Goal: Transaction & Acquisition: Purchase product/service

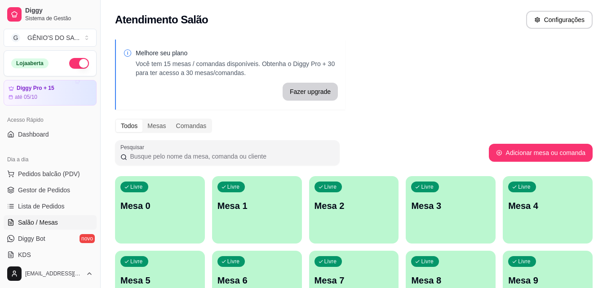
click at [183, 269] on div "Livre Mesa 5" at bounding box center [160, 279] width 90 height 57
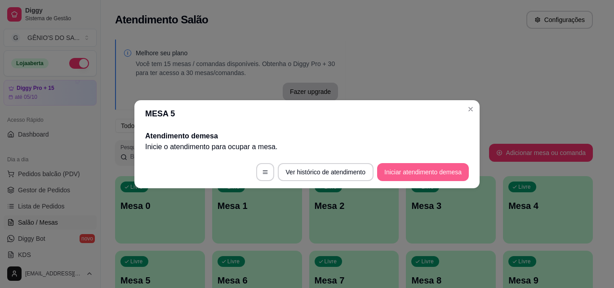
click at [388, 171] on button "Iniciar atendimento de mesa" at bounding box center [423, 172] width 92 height 18
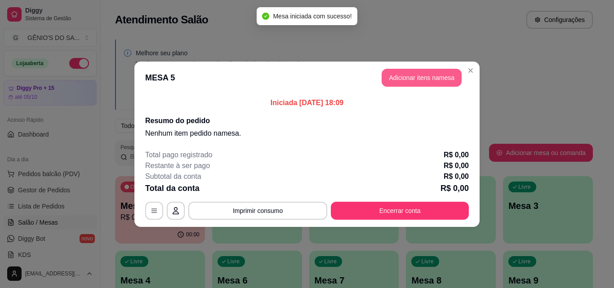
click at [412, 80] on button "Adicionar itens na mesa" at bounding box center [421, 78] width 80 height 18
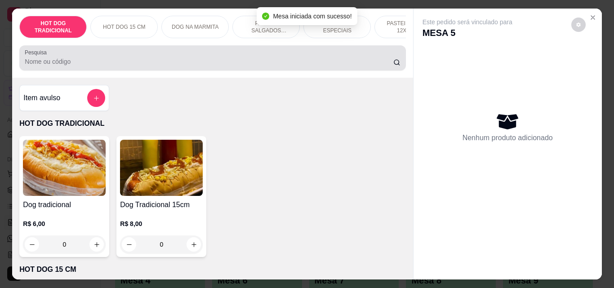
click at [164, 62] on input "Pesquisa" at bounding box center [209, 61] width 368 height 9
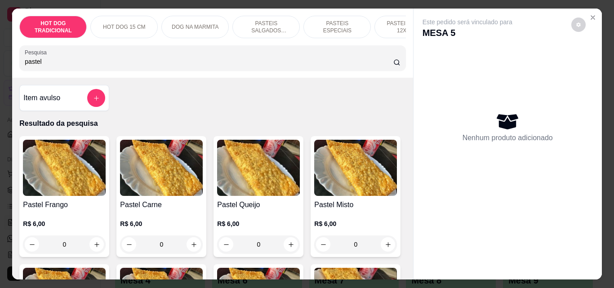
type input "pastel"
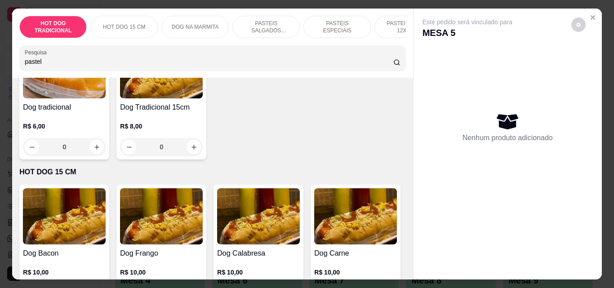
scroll to position [1089, 0]
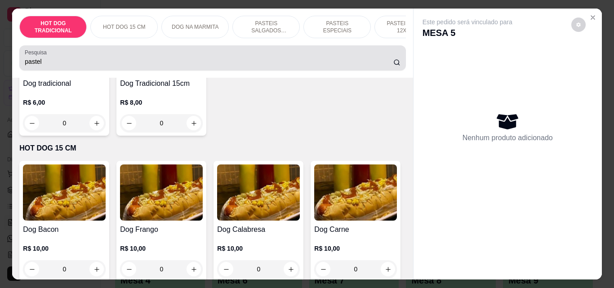
click at [210, 58] on div "pastel" at bounding box center [212, 58] width 375 height 18
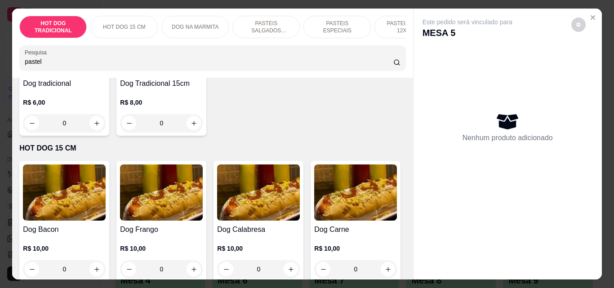
click at [210, 58] on div "pastel" at bounding box center [212, 58] width 375 height 18
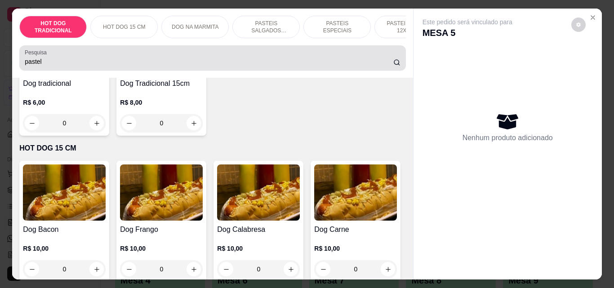
click at [210, 58] on div "pastel" at bounding box center [212, 58] width 375 height 18
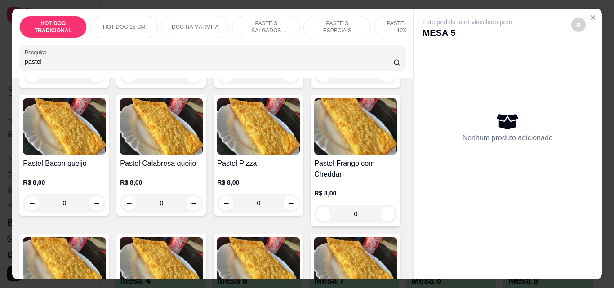
scroll to position [0, 0]
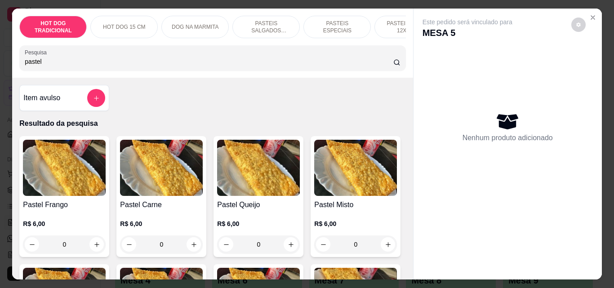
click at [383, 66] on input "pastel" at bounding box center [209, 61] width 368 height 9
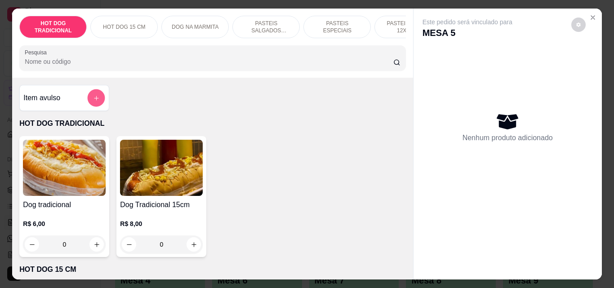
click at [95, 101] on icon "add-separate-item" at bounding box center [96, 98] width 7 height 7
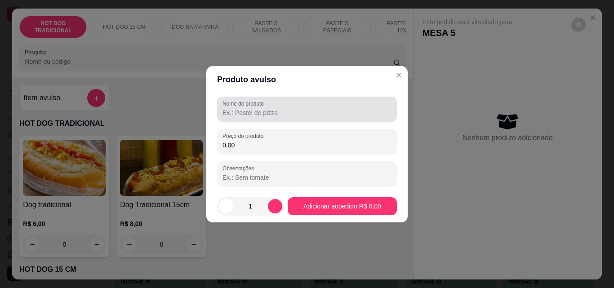
click at [238, 118] on div at bounding box center [306, 109] width 169 height 18
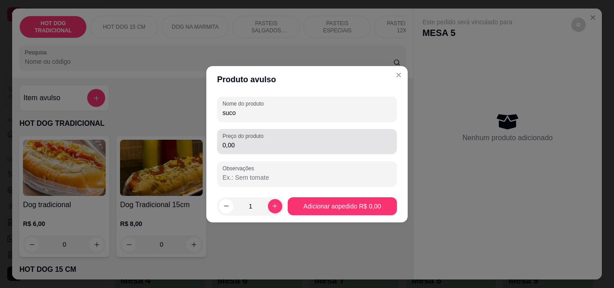
type input "suco"
click at [249, 145] on input "0,00" at bounding box center [306, 145] width 169 height 9
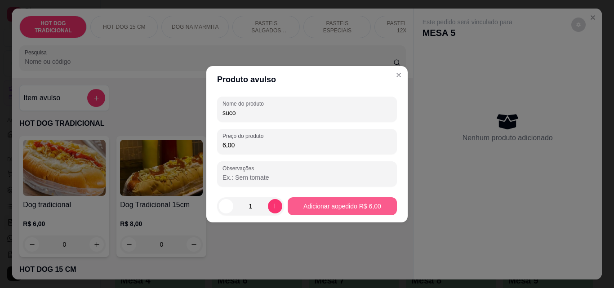
type input "6,00"
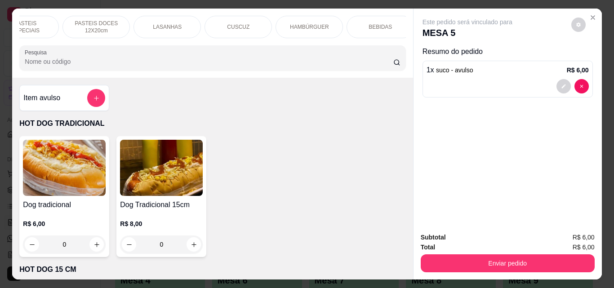
scroll to position [0, 320]
click at [363, 23] on p "BEBIDAS" at bounding box center [371, 26] width 23 height 7
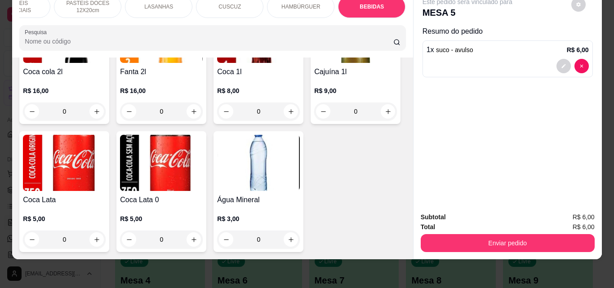
scroll to position [3197, 0]
click at [100, 236] on icon "increase-product-quantity" at bounding box center [96, 239] width 7 height 7
type input "1"
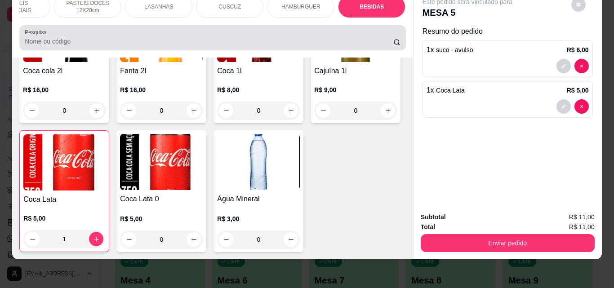
scroll to position [0, 0]
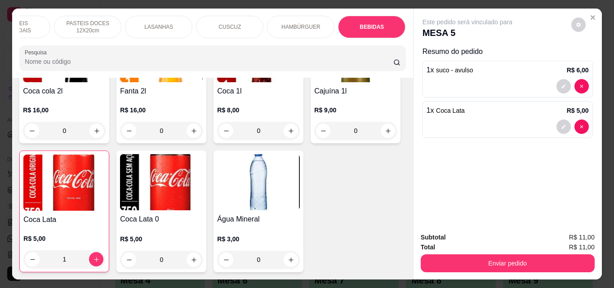
click at [152, 27] on div "LASANHAS" at bounding box center [158, 27] width 67 height 22
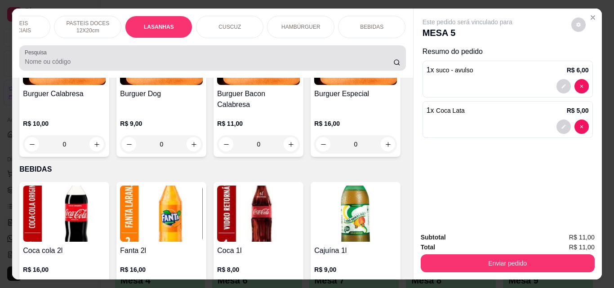
scroll to position [23, 0]
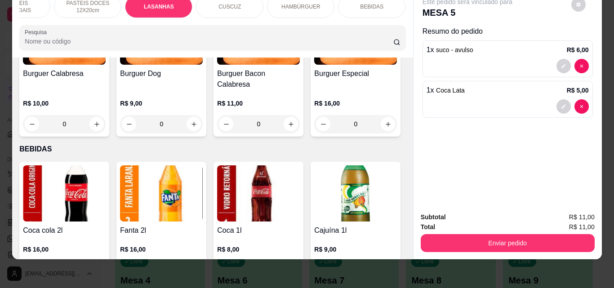
type input "1"
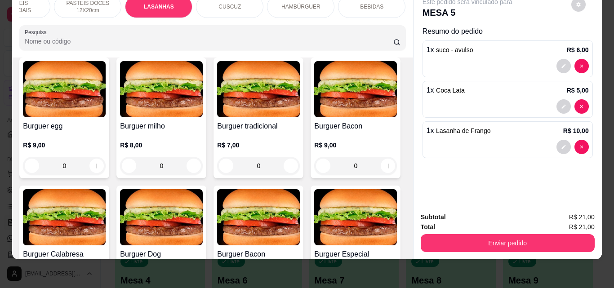
scroll to position [0, 0]
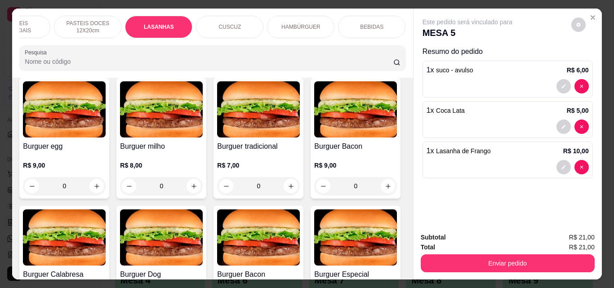
click at [83, 22] on p "PASTEIS DOCES 12X20cm" at bounding box center [88, 27] width 52 height 14
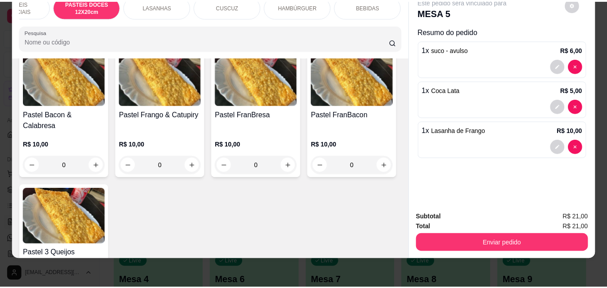
scroll to position [1008, 0]
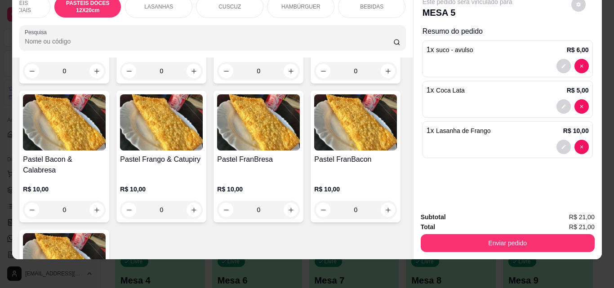
type input "1"
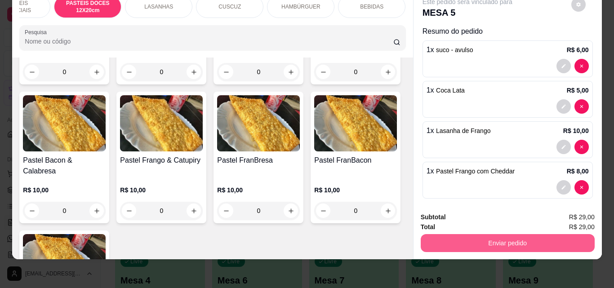
click at [522, 240] on button "Enviar pedido" at bounding box center [508, 243] width 174 height 18
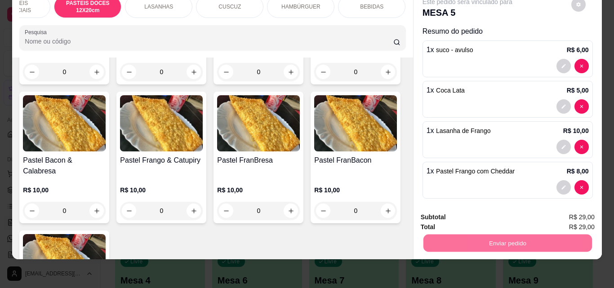
click at [475, 215] on button "Não registrar e enviar pedido" at bounding box center [477, 214] width 91 height 17
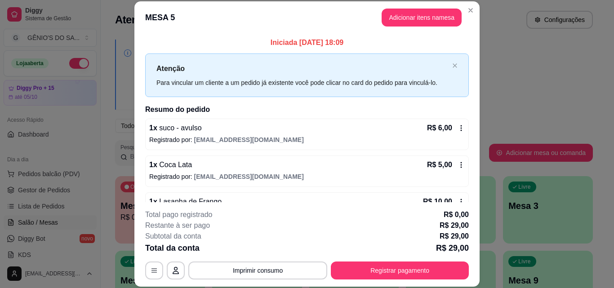
click at [268, 243] on div "Total da conta R$ 29,00" at bounding box center [306, 248] width 323 height 13
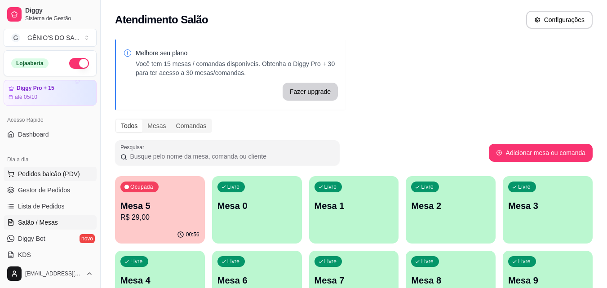
click at [60, 178] on span "Pedidos balcão (PDV)" at bounding box center [49, 173] width 62 height 9
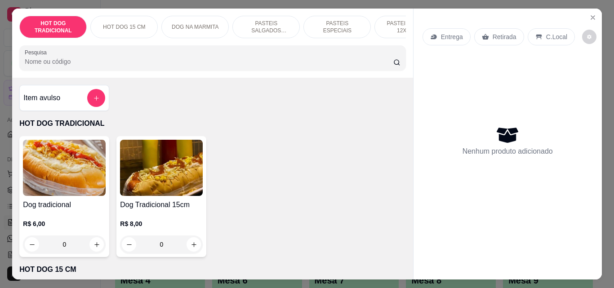
click at [492, 37] on p "Retirada" at bounding box center [504, 36] width 24 height 9
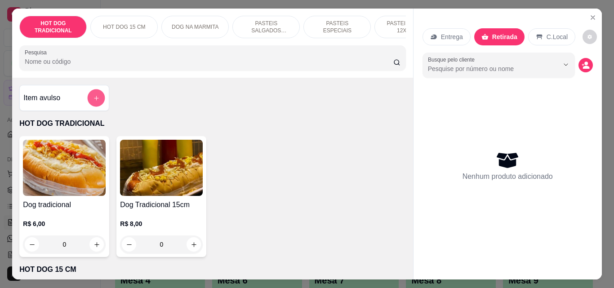
click at [99, 100] on button "add-separate-item" at bounding box center [97, 98] width 18 height 18
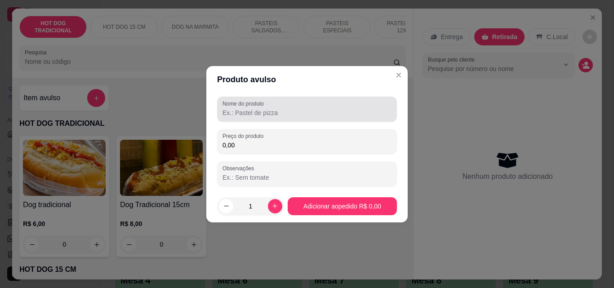
click at [246, 111] on input "Nome do produto" at bounding box center [306, 112] width 169 height 9
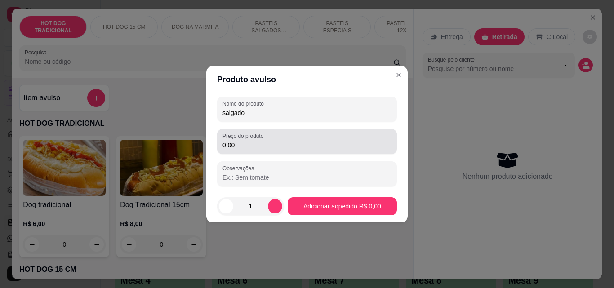
type input "salgado"
click at [253, 152] on div "Preço do produto 0,00" at bounding box center [307, 141] width 180 height 25
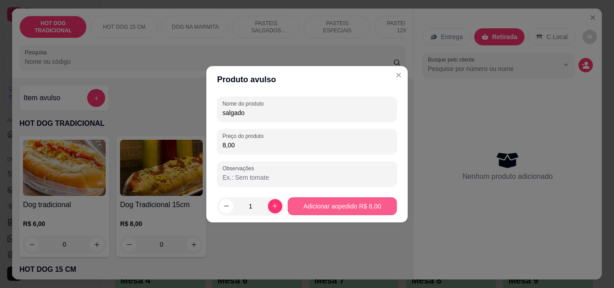
type input "8,00"
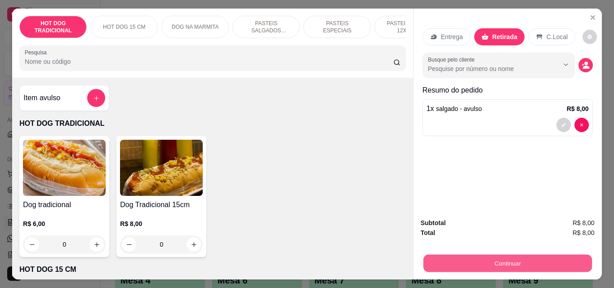
click at [484, 261] on button "Continuar" at bounding box center [507, 263] width 168 height 18
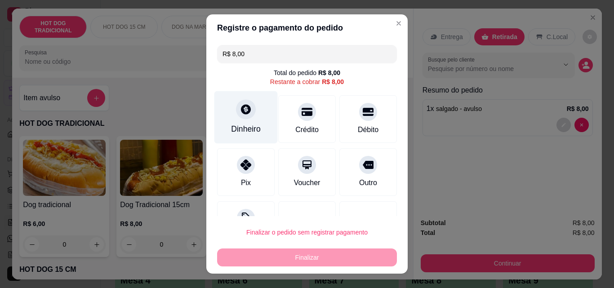
click at [241, 124] on div "Dinheiro" at bounding box center [246, 129] width 30 height 12
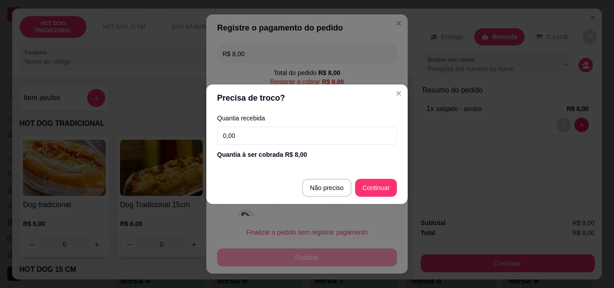
drag, startPoint x: 265, startPoint y: 135, endPoint x: 182, endPoint y: 108, distance: 87.4
click at [221, 121] on div "Quantia recebida 0,00 Quantia à ser cobrada R$ 8,00" at bounding box center [306, 136] width 201 height 51
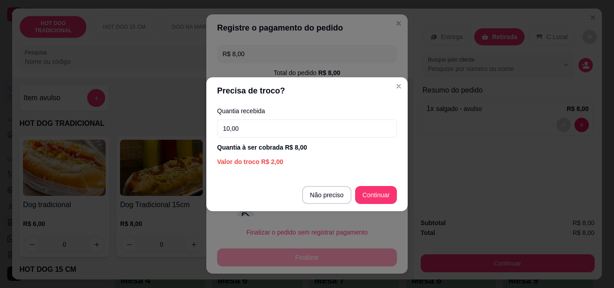
type input "10,00"
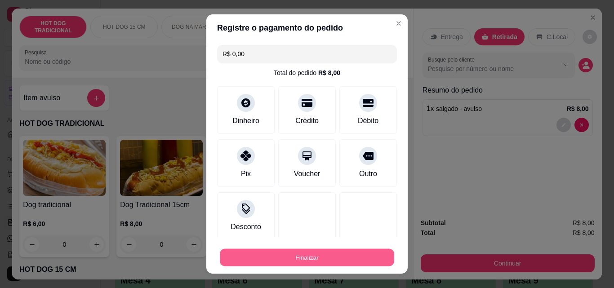
click at [307, 261] on button "Finalizar" at bounding box center [307, 258] width 174 height 18
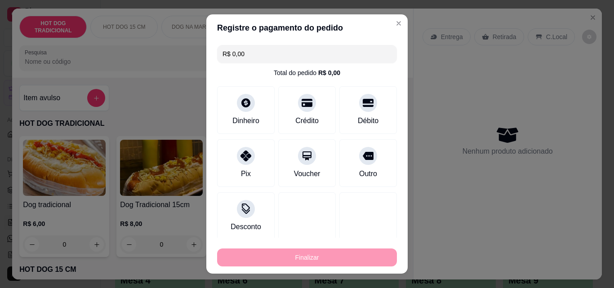
type input "-R$ 8,00"
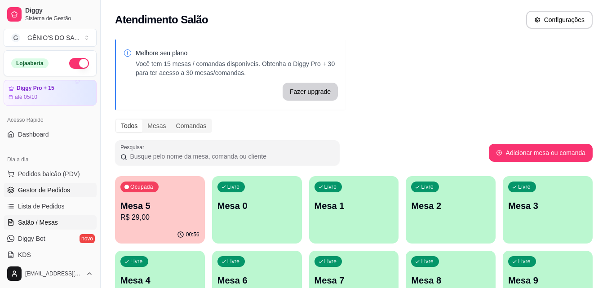
click at [53, 190] on span "Gestor de Pedidos" at bounding box center [44, 190] width 52 height 9
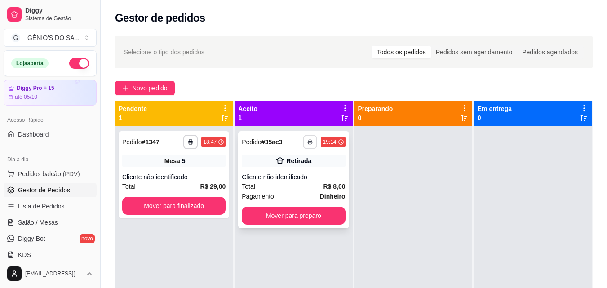
click at [309, 142] on icon "button" at bounding box center [310, 141] width 5 height 5
click at [278, 173] on button "Impressora" at bounding box center [283, 173] width 63 height 14
click at [278, 173] on div "Cliente não identificado" at bounding box center [293, 177] width 103 height 9
click at [51, 208] on span "Lista de Pedidos" at bounding box center [41, 206] width 47 height 9
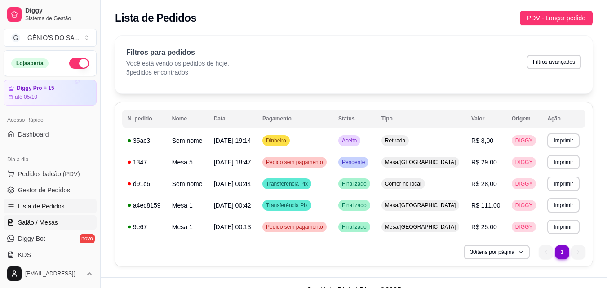
click at [41, 220] on span "Salão / Mesas" at bounding box center [38, 222] width 40 height 9
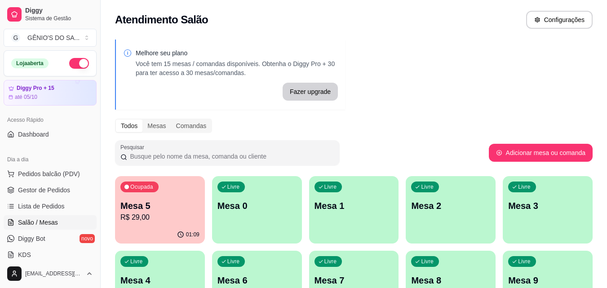
click at [158, 199] on p "Mesa 5" at bounding box center [159, 205] width 79 height 13
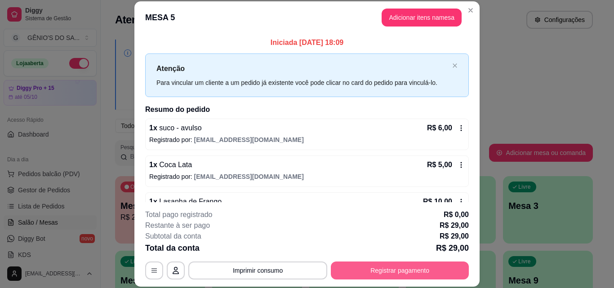
click at [396, 275] on button "Registrar pagamento" at bounding box center [400, 270] width 138 height 18
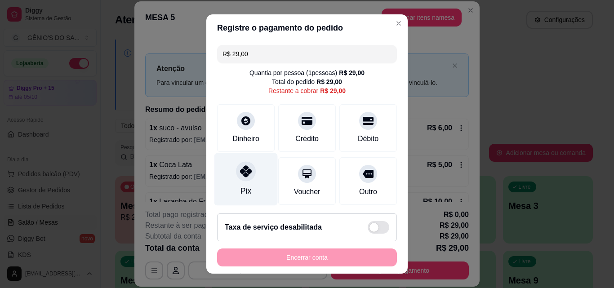
click at [246, 170] on icon at bounding box center [246, 171] width 12 height 12
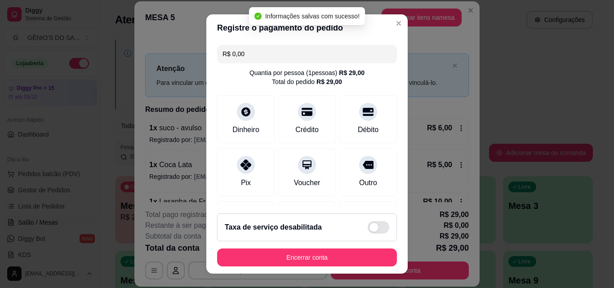
type input "R$ 0,00"
click at [310, 266] on footer "Taxa de serviço desabilitada Encerrar conta" at bounding box center [306, 239] width 201 height 67
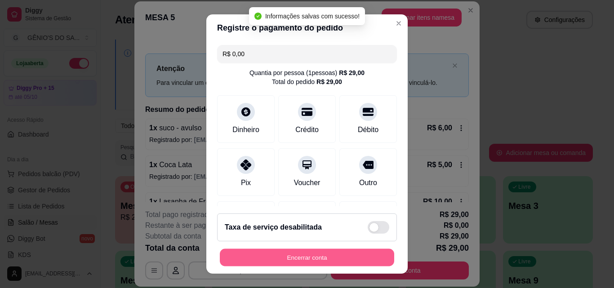
click at [307, 260] on button "Encerrar conta" at bounding box center [307, 258] width 174 height 18
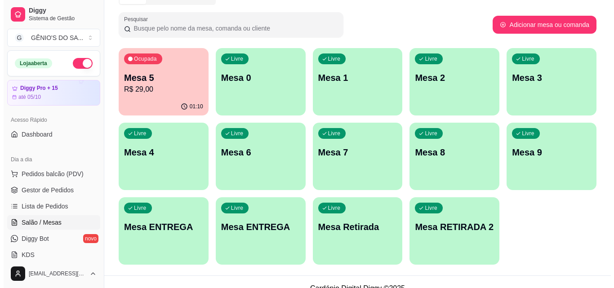
scroll to position [135, 0]
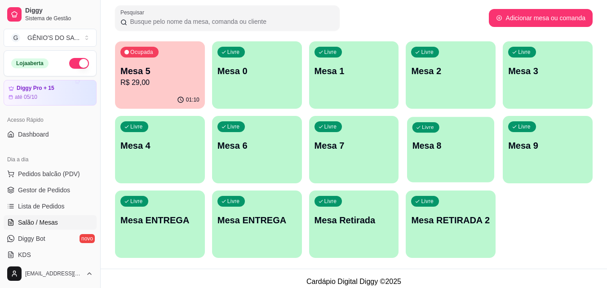
click at [470, 135] on div "Livre Mesa 8" at bounding box center [450, 144] width 87 height 55
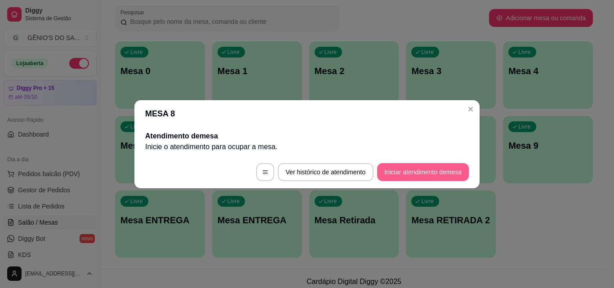
click at [386, 170] on button "Iniciar atendimento de mesa" at bounding box center [423, 172] width 92 height 18
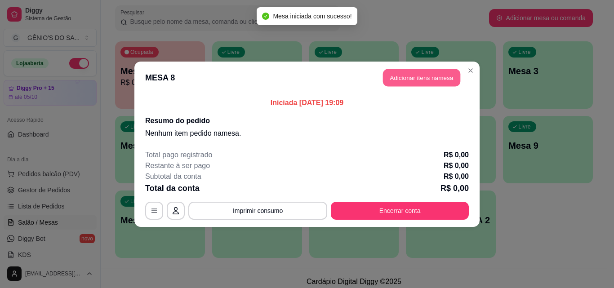
click at [452, 80] on button "Adicionar itens na mesa" at bounding box center [421, 78] width 77 height 18
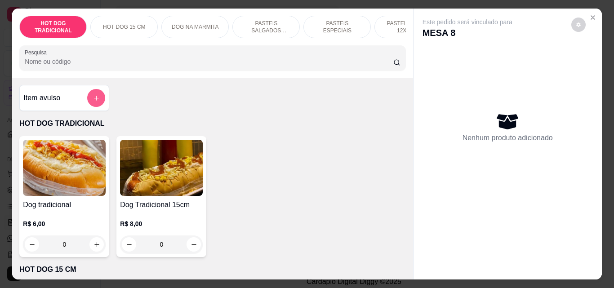
click at [97, 96] on button "add-separate-item" at bounding box center [96, 98] width 18 height 18
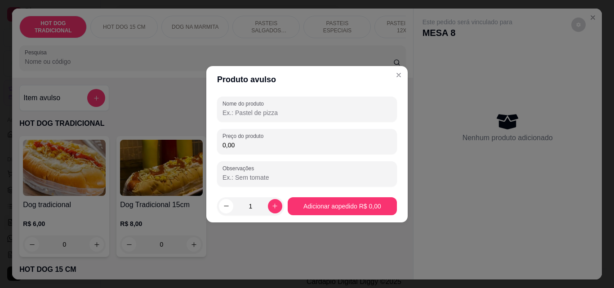
click at [231, 114] on input "Nome do produto" at bounding box center [306, 112] width 169 height 9
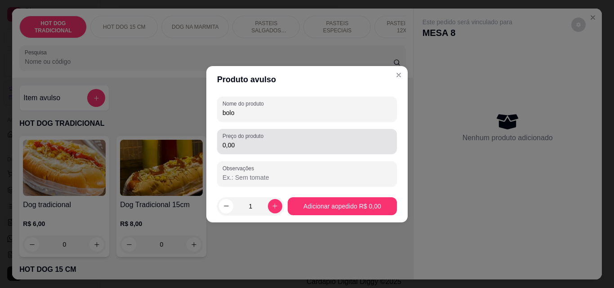
type input "bolo"
click at [242, 146] on input "0,00" at bounding box center [306, 145] width 169 height 9
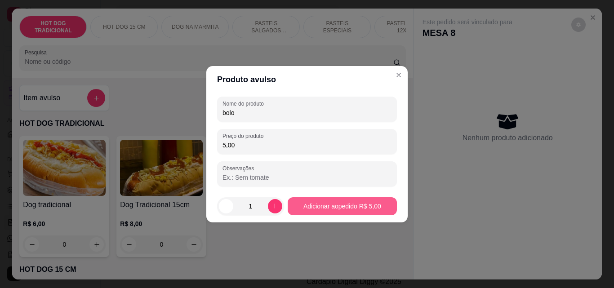
type input "5,00"
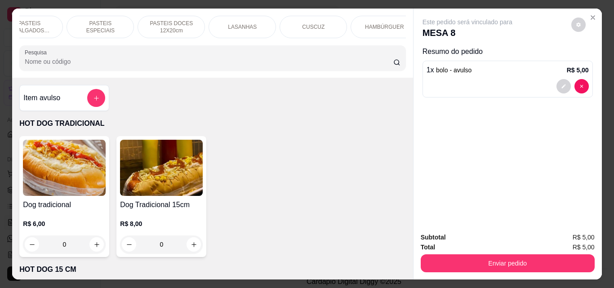
scroll to position [0, 320]
click at [353, 18] on div "BEBIDAS" at bounding box center [371, 27] width 67 height 22
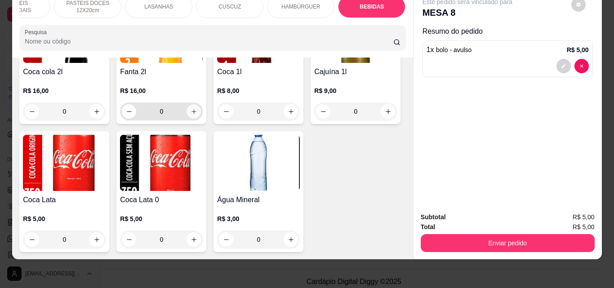
scroll to position [3152, 0]
click at [100, 236] on icon "increase-product-quantity" at bounding box center [96, 239] width 7 height 7
type input "1"
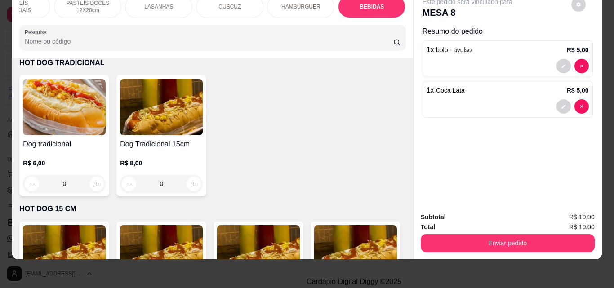
scroll to position [40, 0]
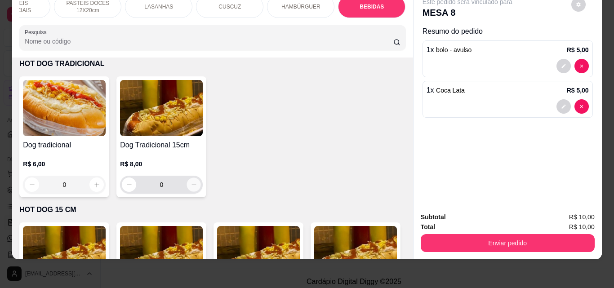
click at [195, 186] on button "increase-product-quantity" at bounding box center [194, 185] width 14 height 14
type input "1"
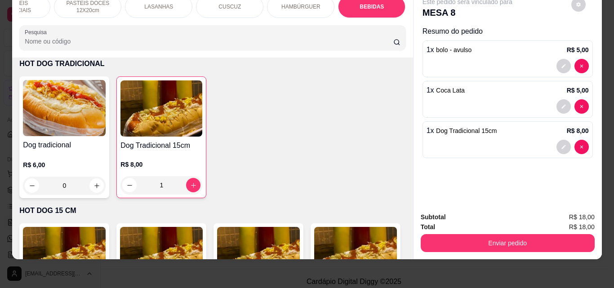
click at [524, 88] on div "1 x Coca Lata R$ 5,00" at bounding box center [507, 90] width 162 height 11
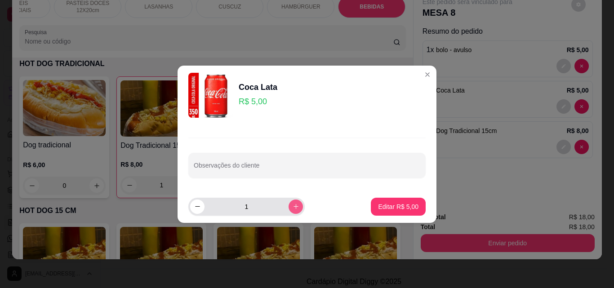
click at [292, 205] on icon "increase-product-quantity" at bounding box center [295, 206] width 7 height 7
type input "2"
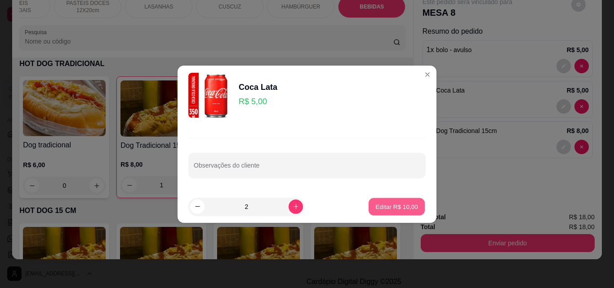
click at [405, 204] on p "Editar R$ 10,00" at bounding box center [396, 206] width 42 height 9
type input "2"
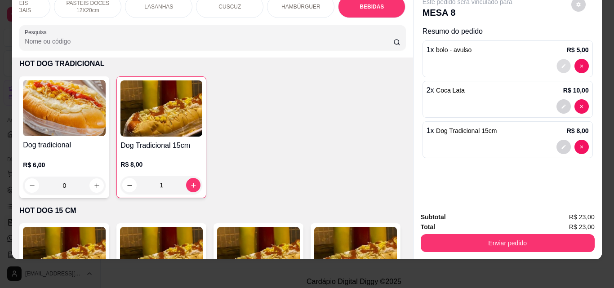
click at [561, 59] on button "decrease-product-quantity" at bounding box center [563, 66] width 14 height 14
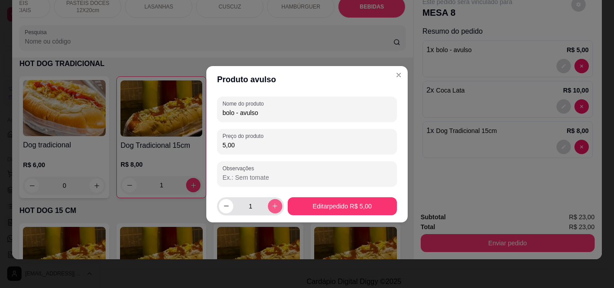
click at [275, 206] on icon "increase-product-quantity" at bounding box center [274, 206] width 7 height 7
type input "2"
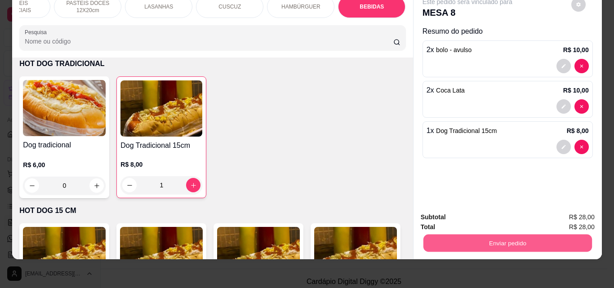
click at [533, 238] on button "Enviar pedido" at bounding box center [507, 243] width 168 height 18
click at [470, 211] on button "Não registrar e enviar pedido" at bounding box center [477, 214] width 91 height 17
